Goal: Leave review/rating: Leave review/rating

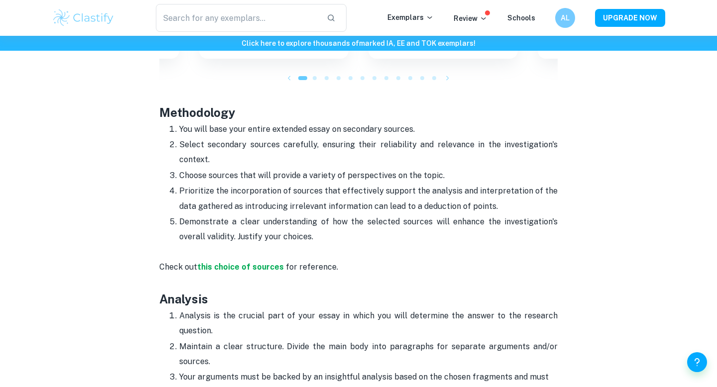
scroll to position [1055, 0]
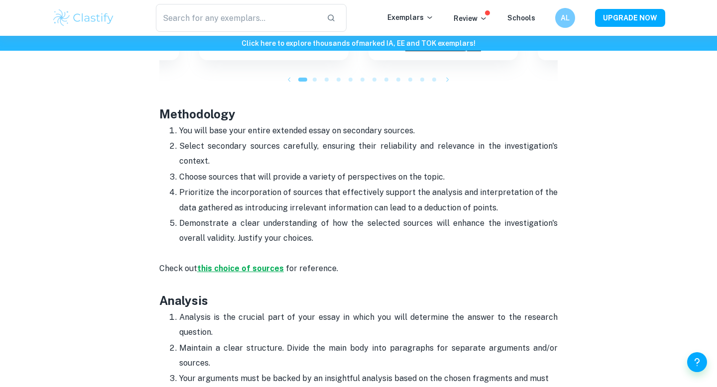
click at [229, 266] on strong "this choice of sources" at bounding box center [240, 268] width 87 height 9
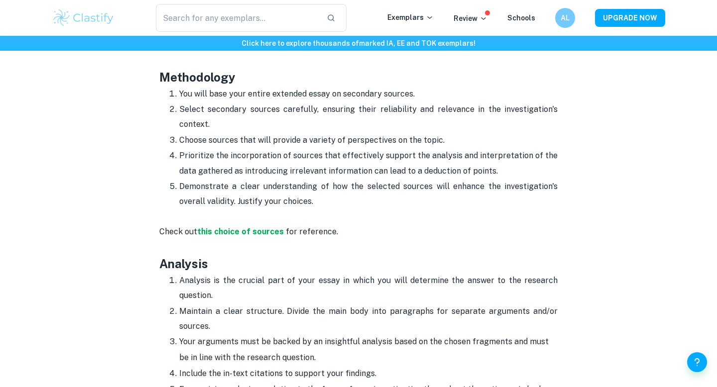
scroll to position [1120, 0]
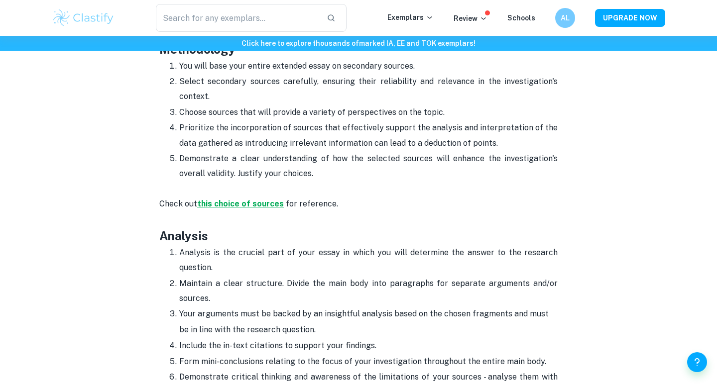
click at [240, 204] on strong "this choice of sources" at bounding box center [240, 203] width 87 height 9
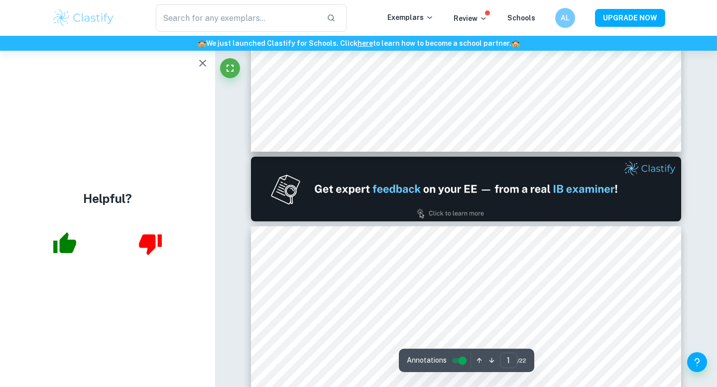
type input "2"
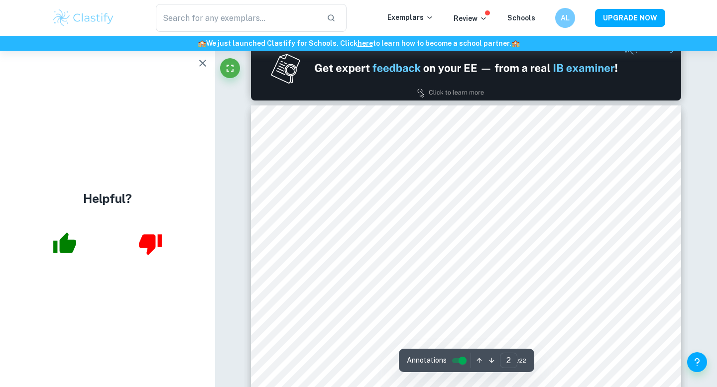
scroll to position [643, 0]
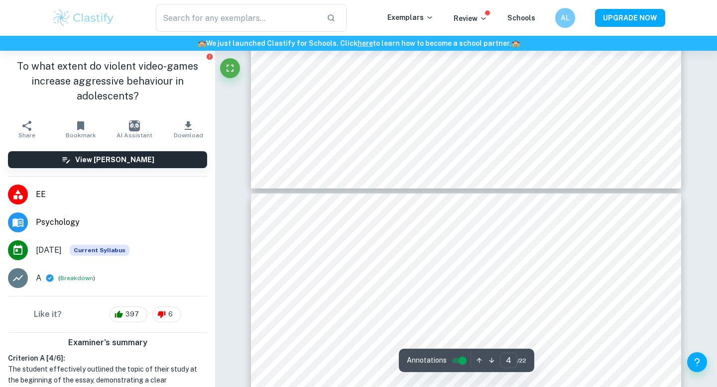
type input "5"
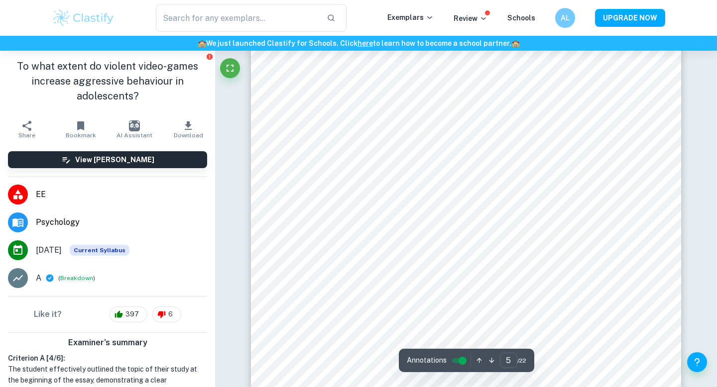
scroll to position [2792, 0]
